Goal: Book appointment/travel/reservation

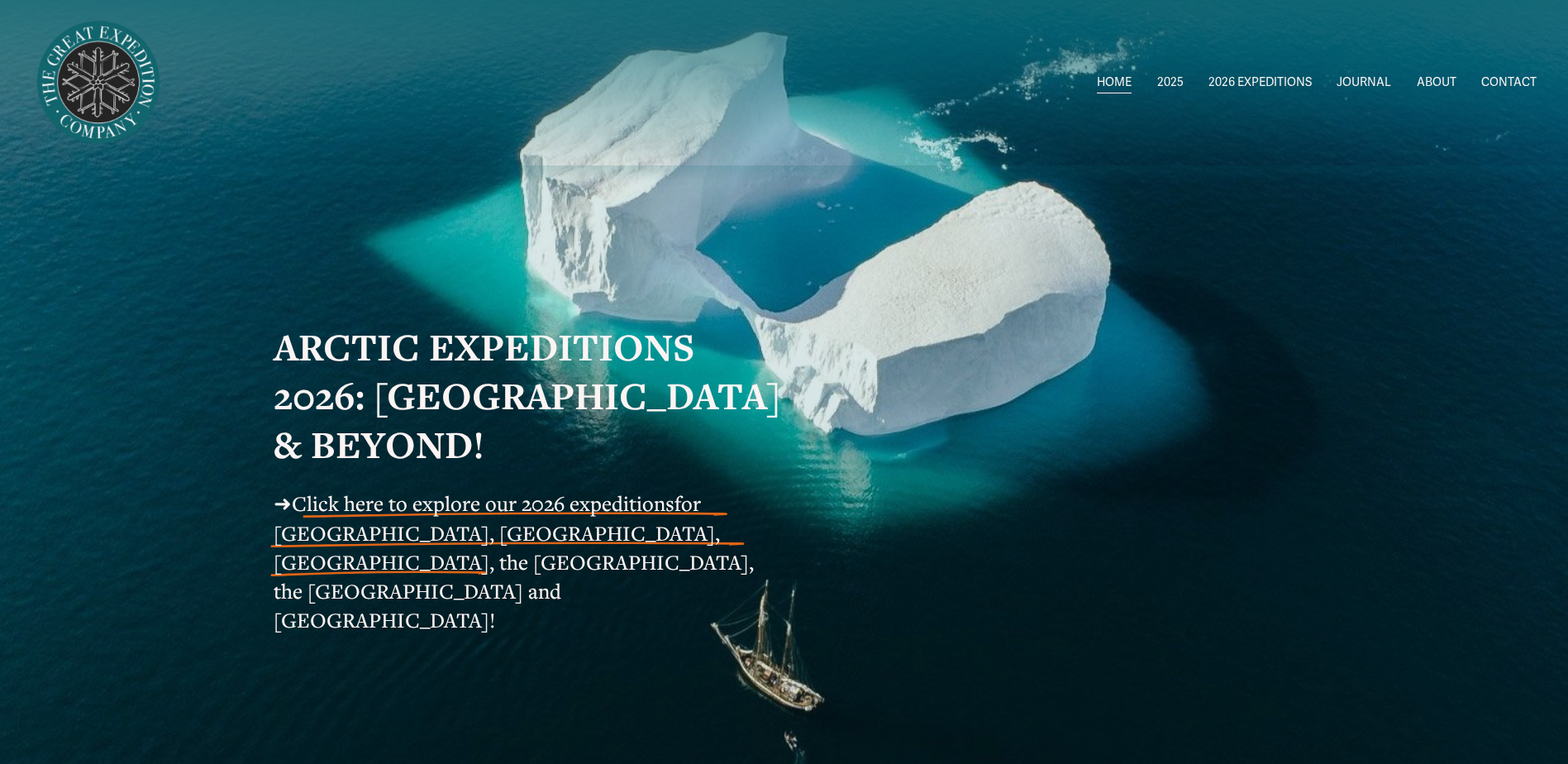
click at [1250, 85] on span "2026 EXPEDITIONS" at bounding box center [1261, 82] width 104 height 22
click at [0, 0] on span "Circumnavigating [GEOGRAPHIC_DATA] 1" at bounding box center [0, 0] width 0 height 0
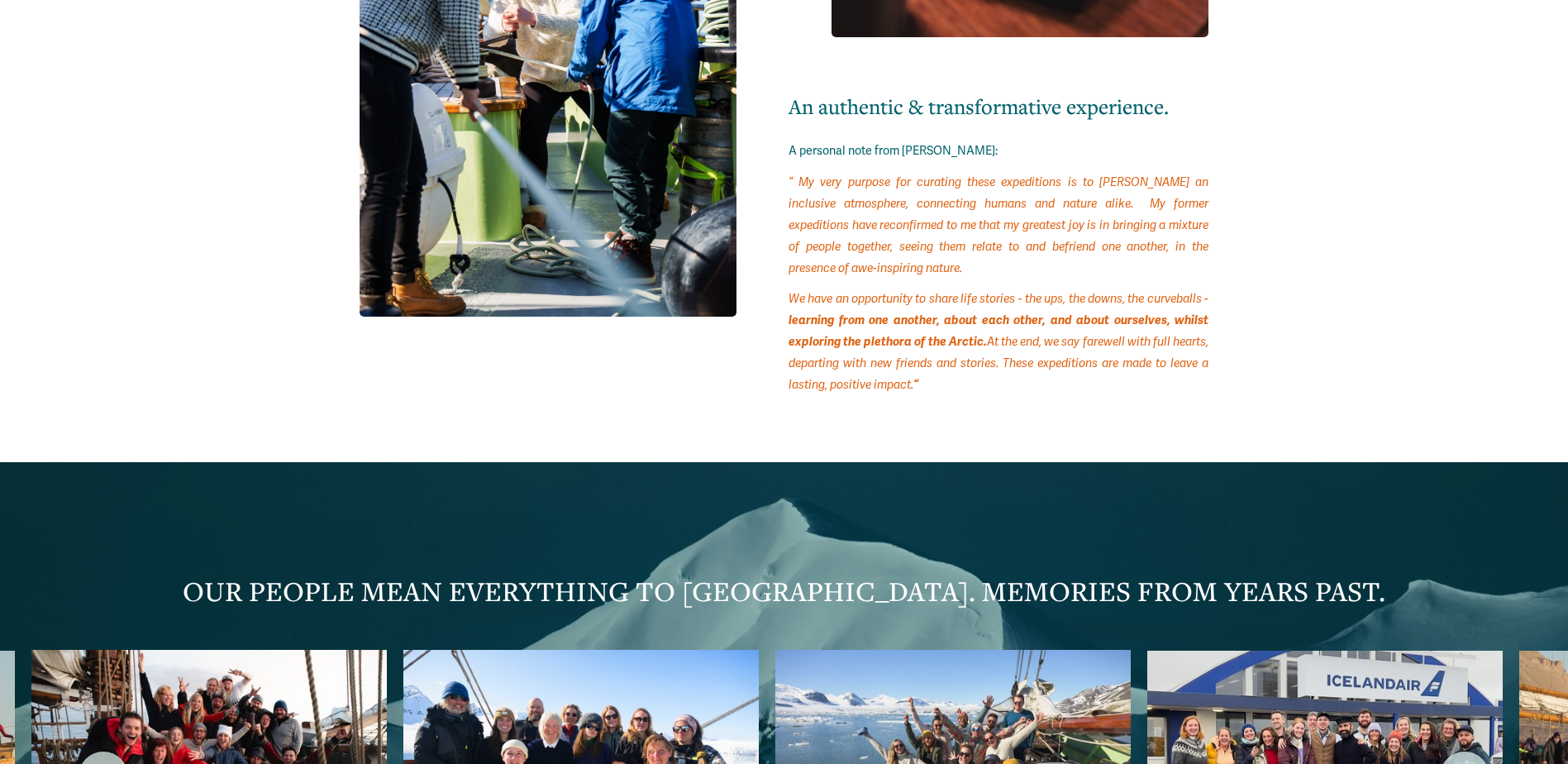
scroll to position [7934, 0]
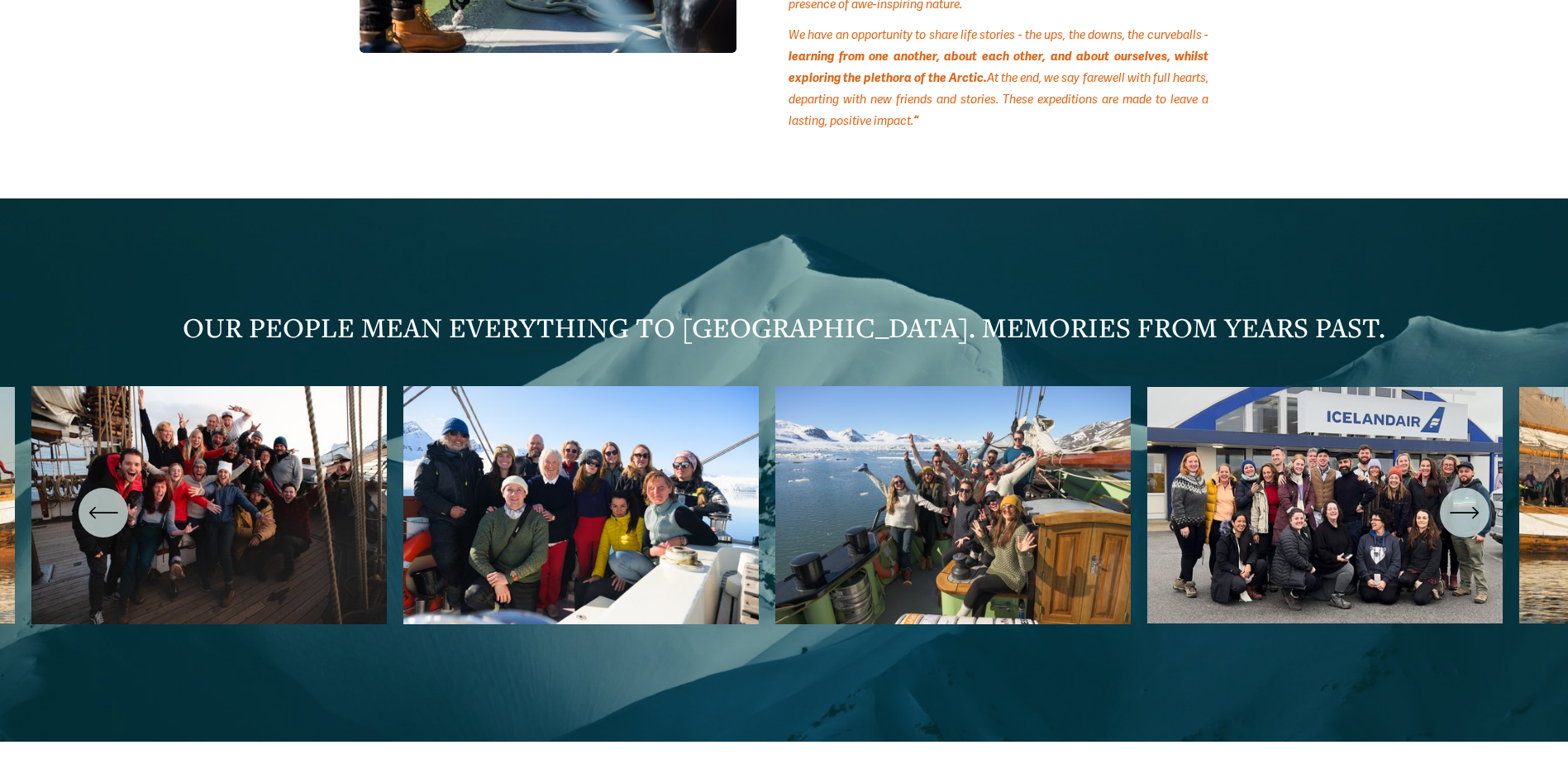
click at [609, 425] on ul "Carousel" at bounding box center [783, 512] width 1505 height 252
click at [593, 459] on ul "Carousel" at bounding box center [783, 512] width 1505 height 252
click at [1341, 483] on ul "Carousel" at bounding box center [783, 512] width 1505 height 252
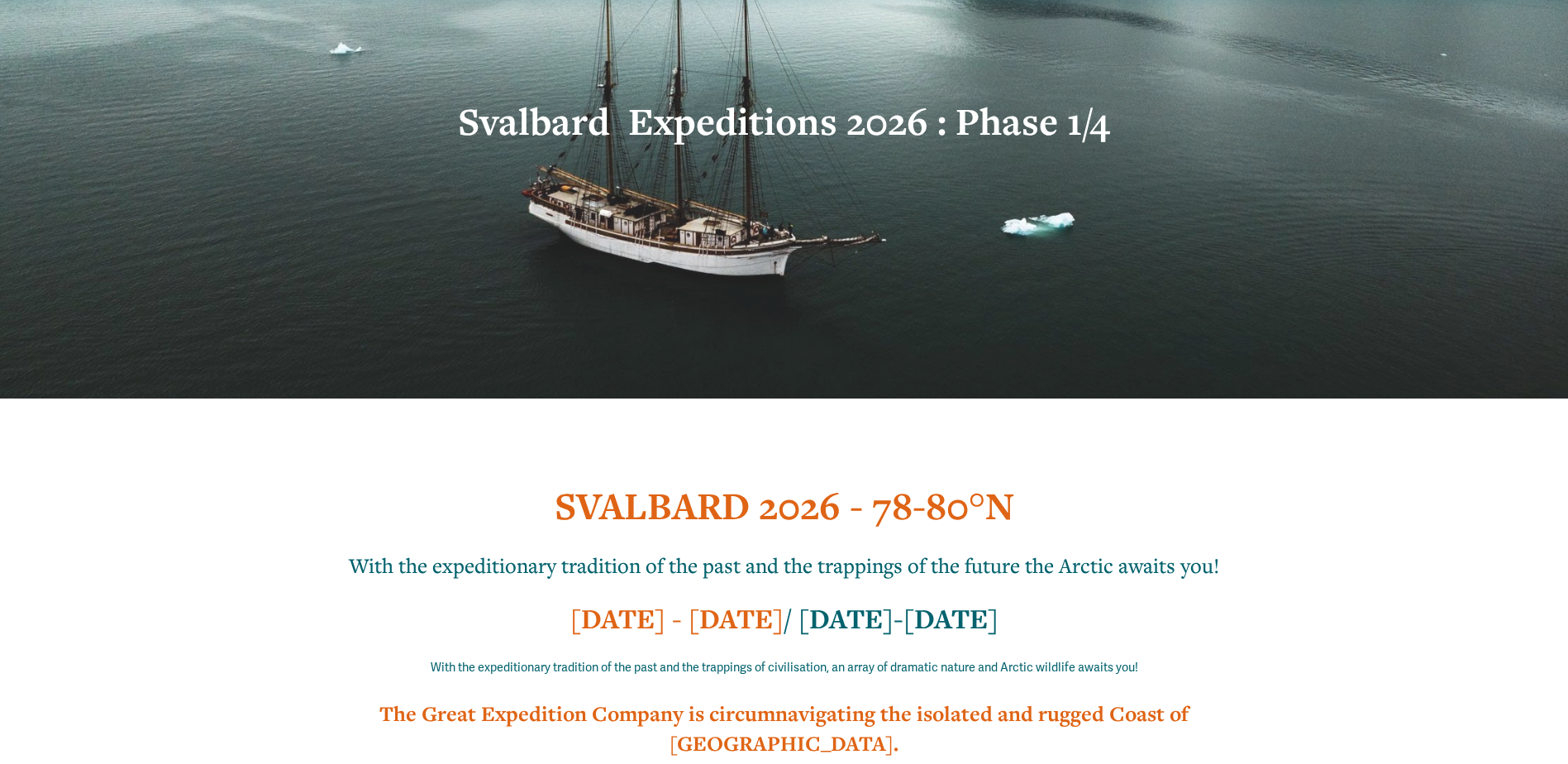
scroll to position [0, 0]
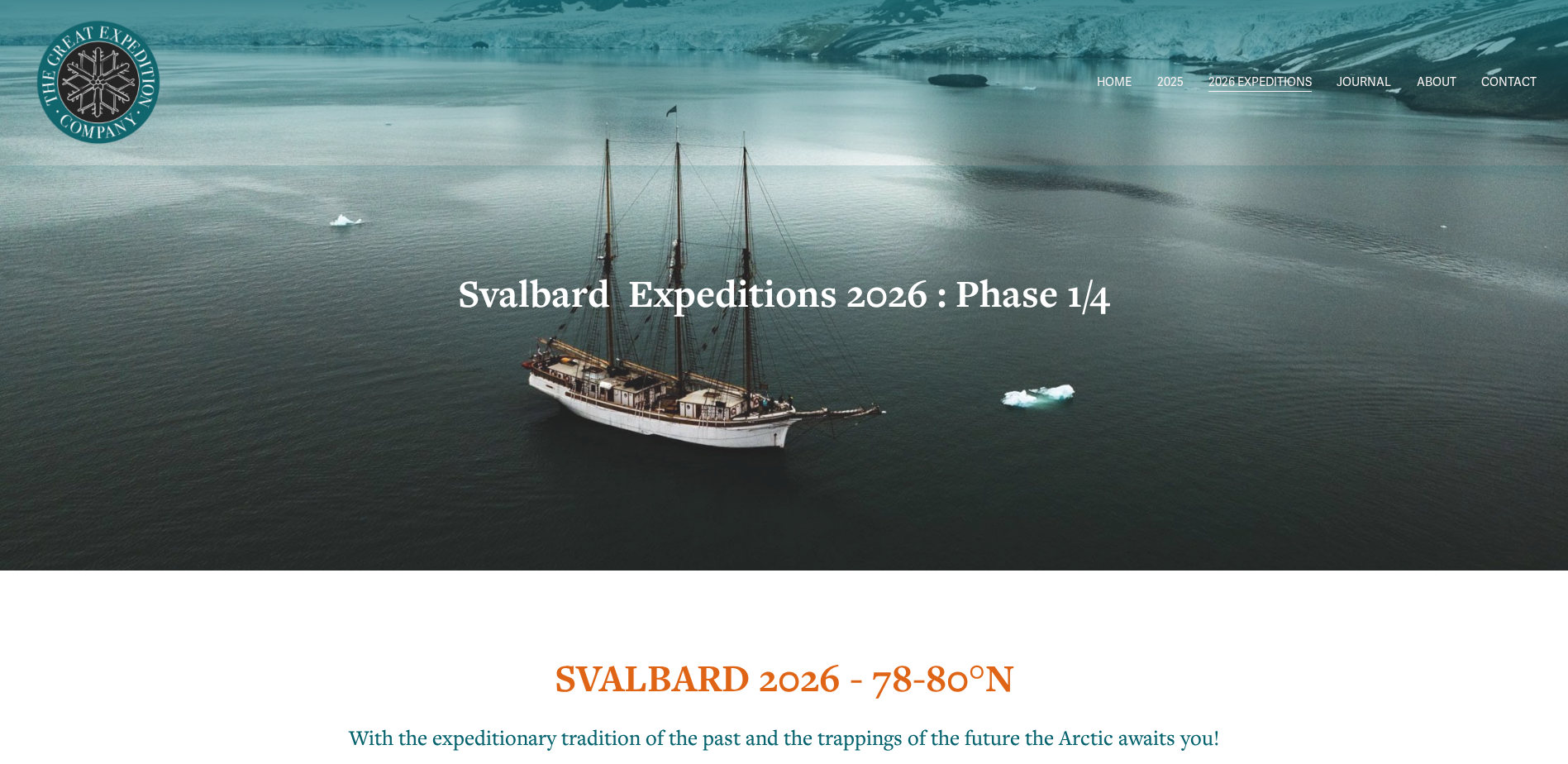
click at [1424, 77] on link "ABOUT" at bounding box center [1437, 83] width 40 height 24
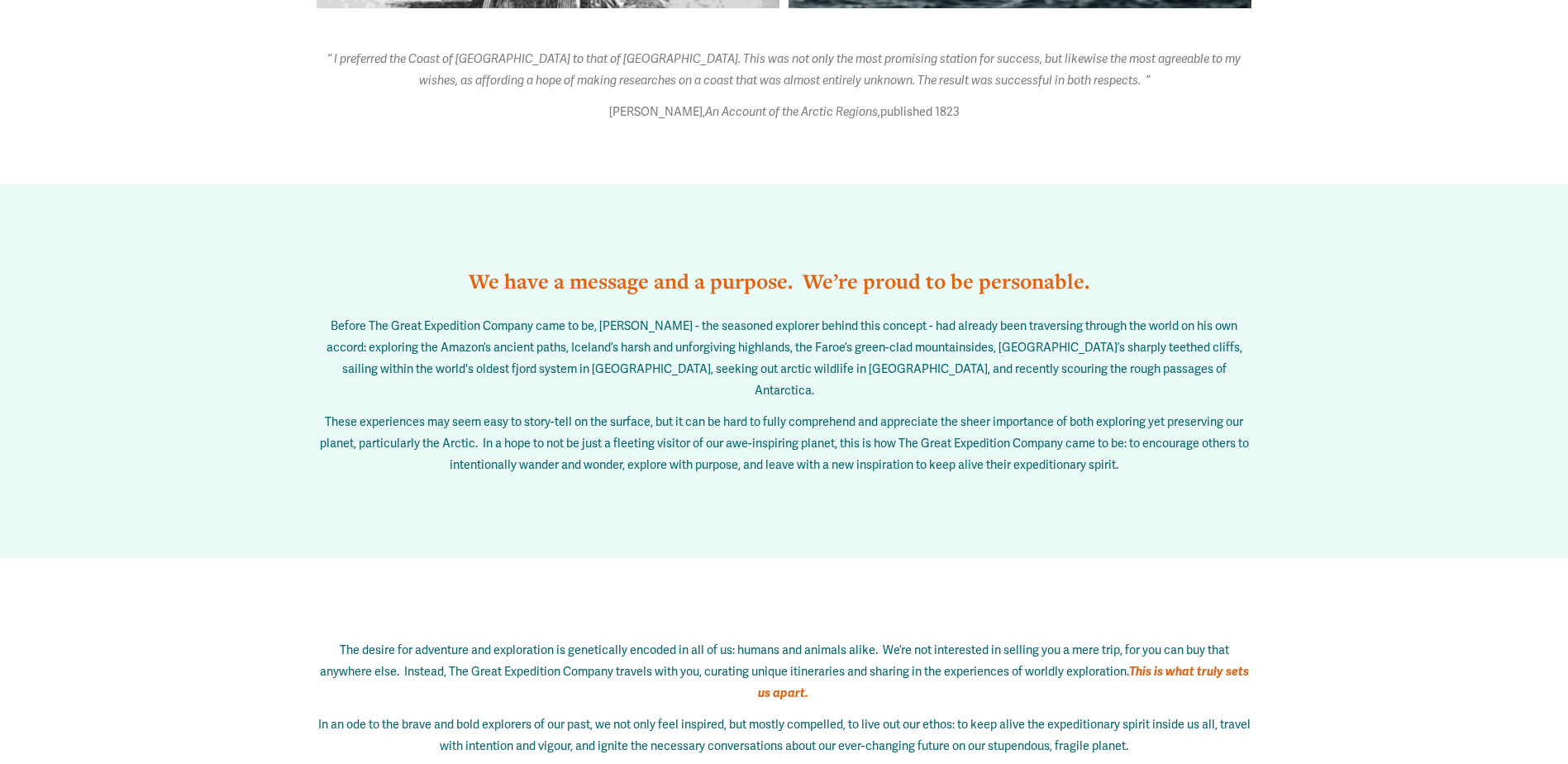
scroll to position [1735, 0]
